Goal: Task Accomplishment & Management: Use online tool/utility

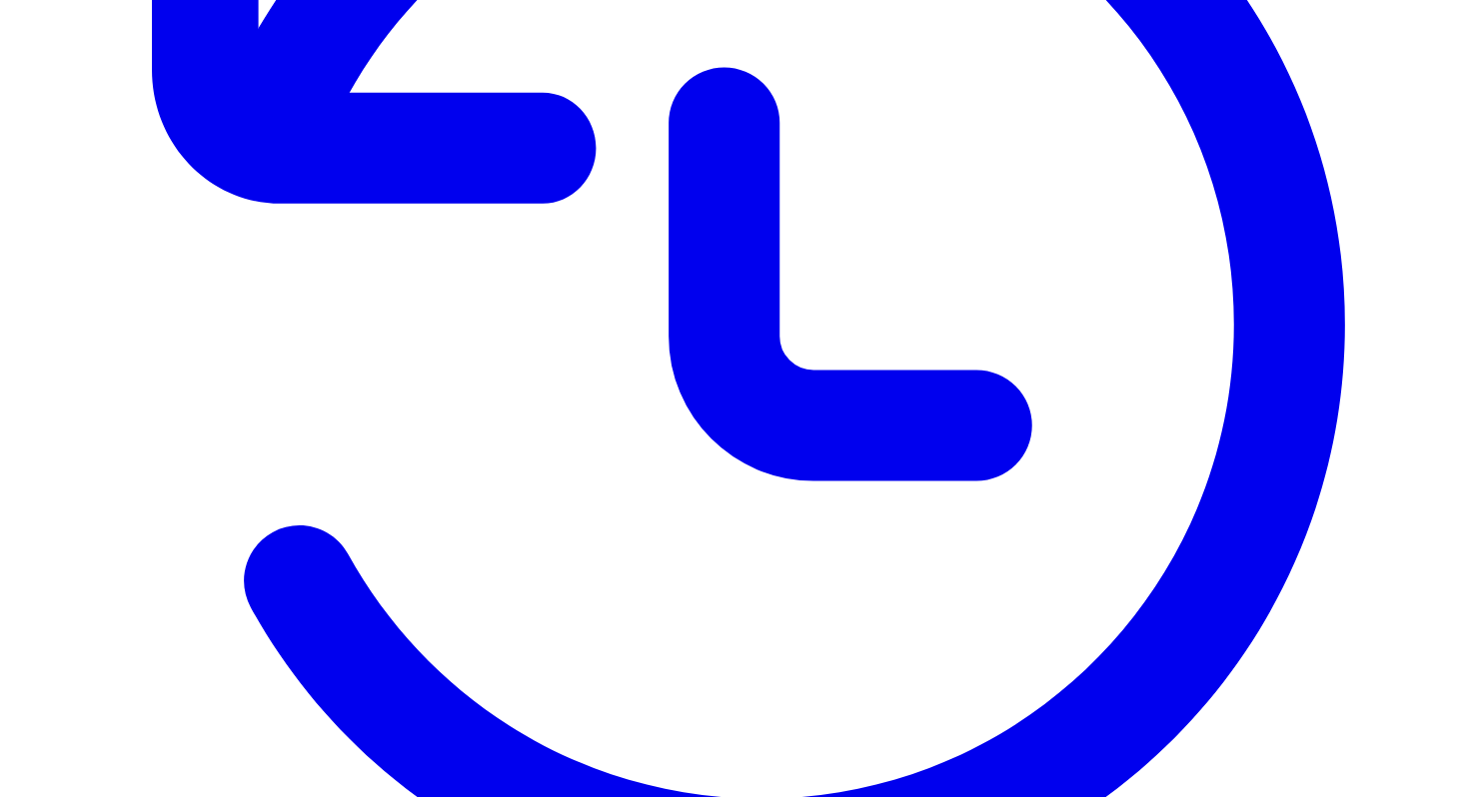
scroll to position [592, 0]
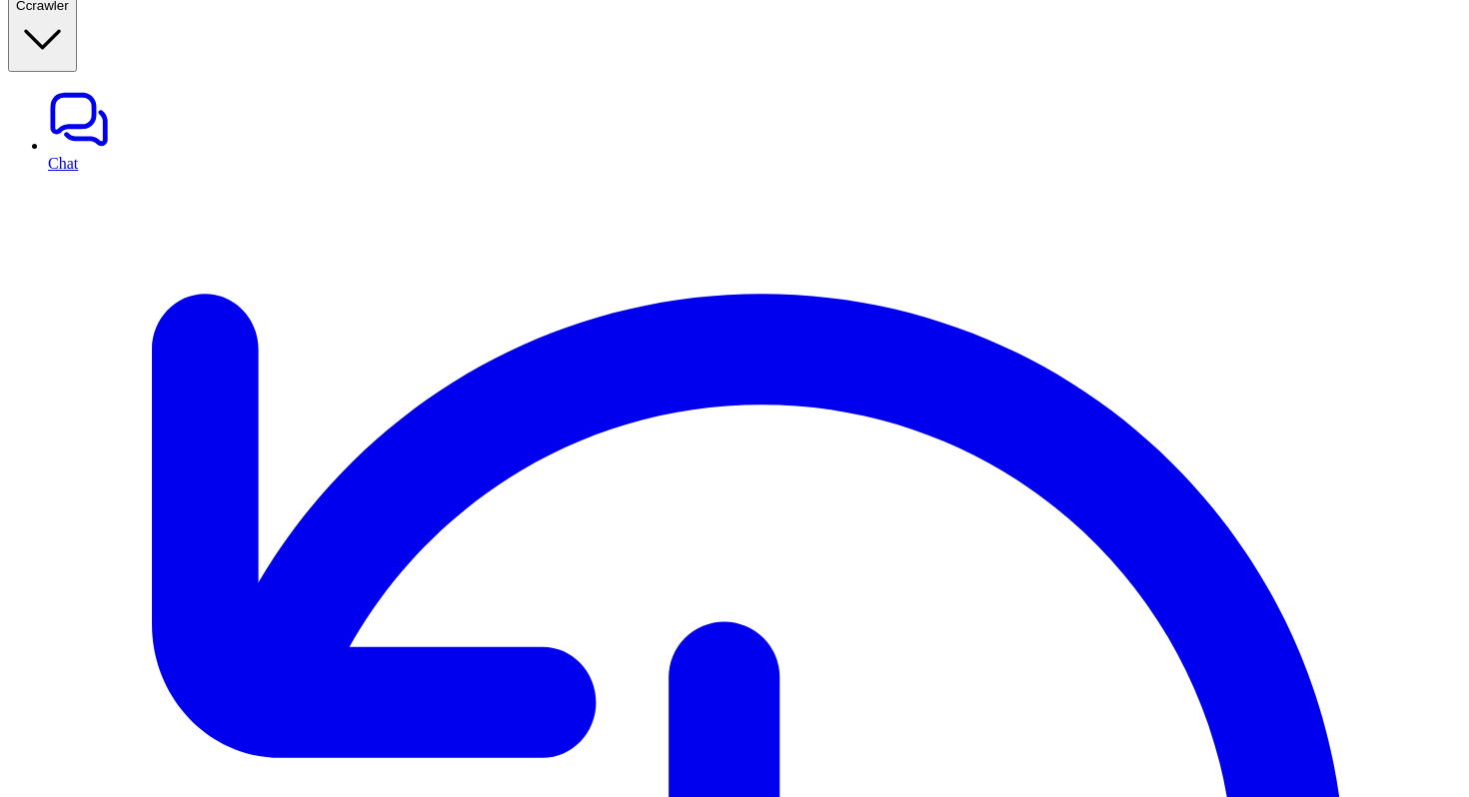
type input "**********"
click at [121, 106] on link "Chat" at bounding box center [754, 130] width 1413 height 84
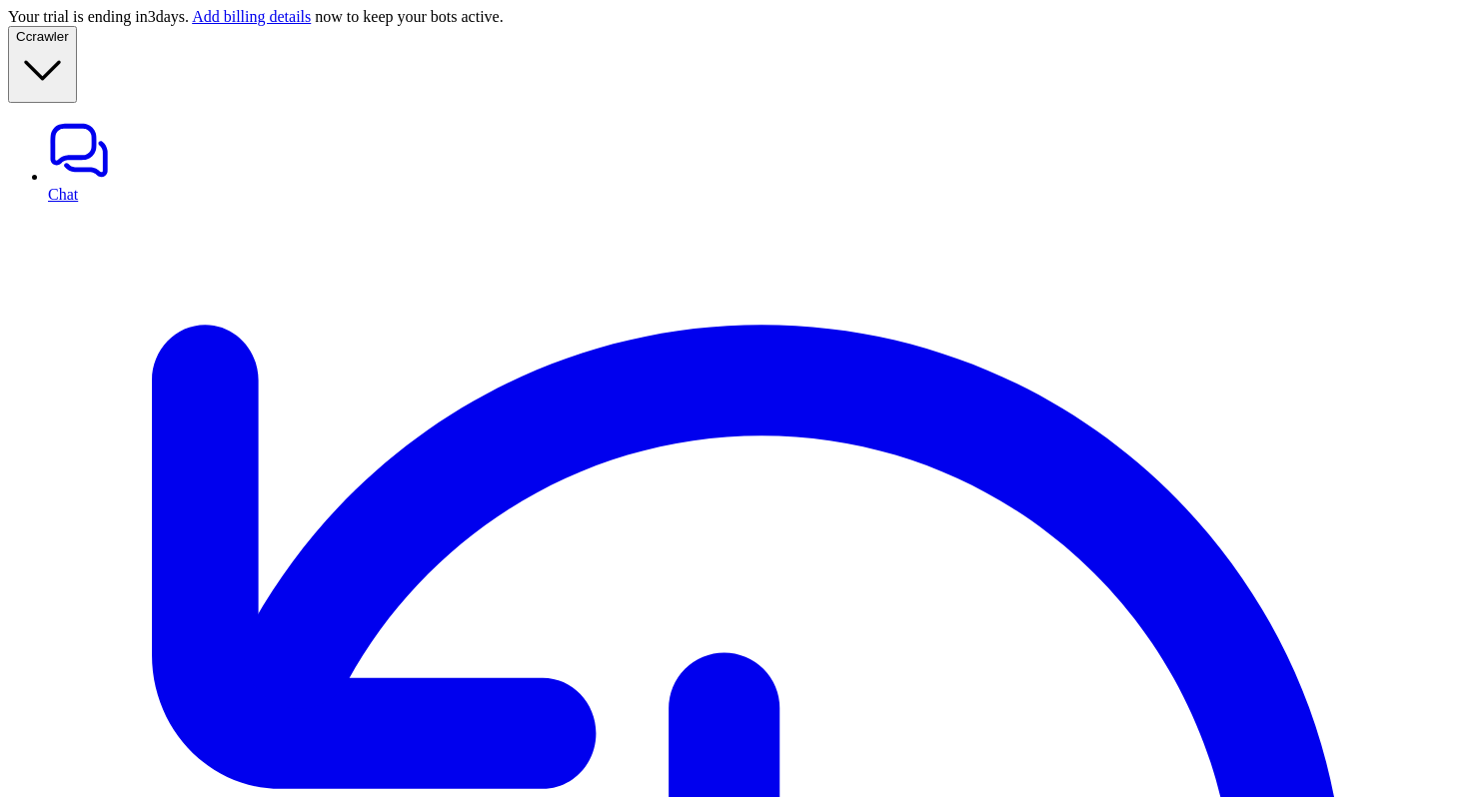
type textarea "**********"
